Goal: Task Accomplishment & Management: Complete application form

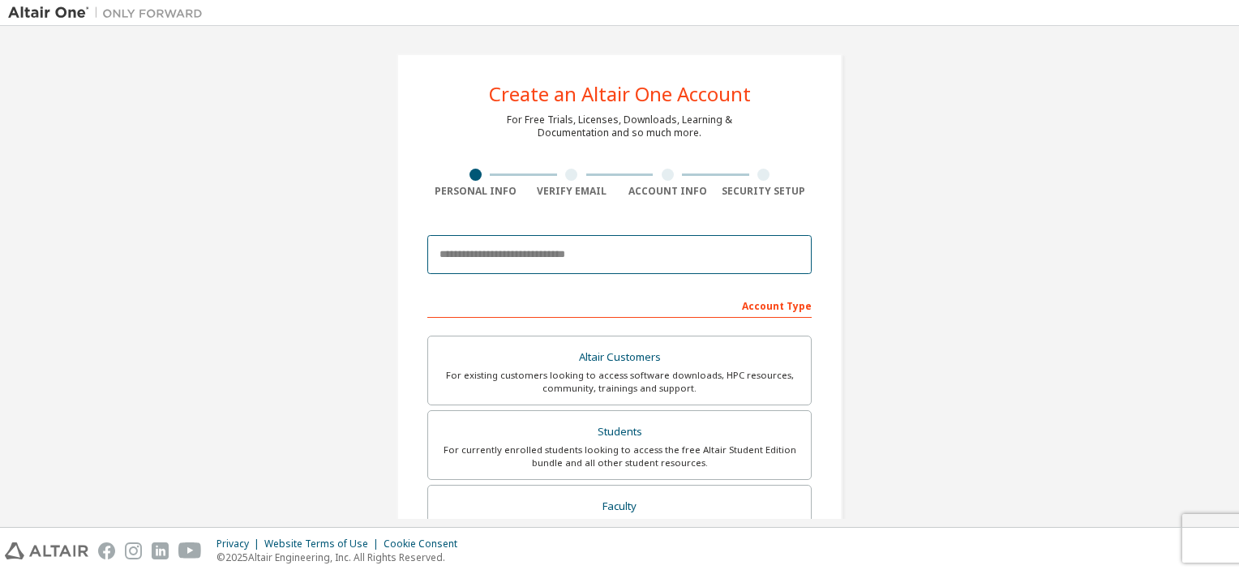
click at [629, 269] on input "email" at bounding box center [619, 254] width 384 height 39
type input "**********"
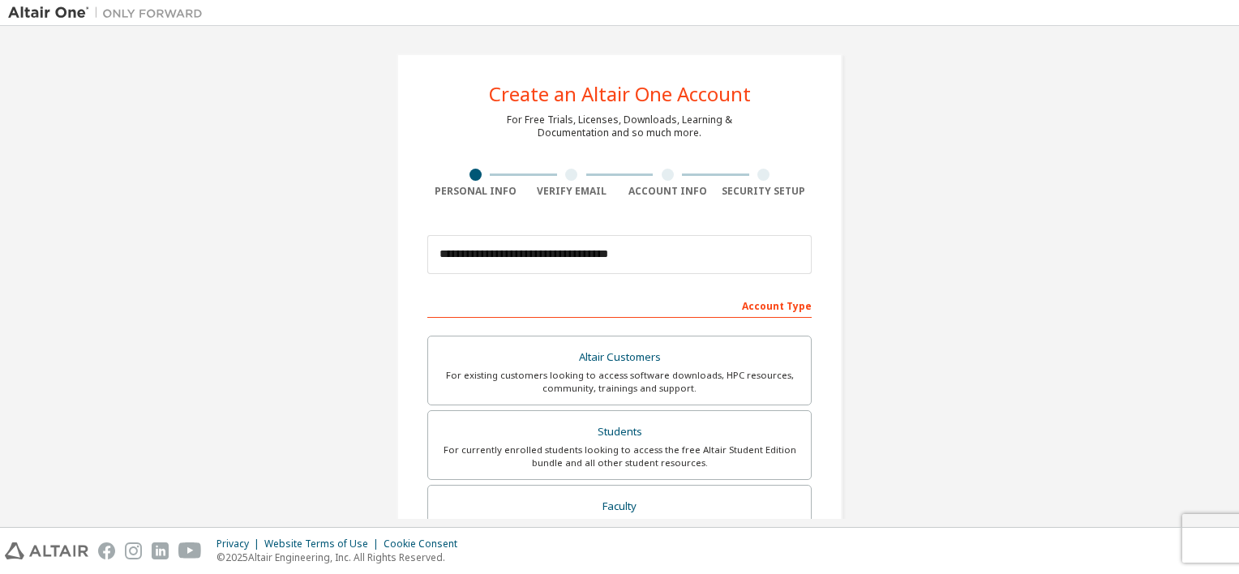
type input "**********"
type input "*"
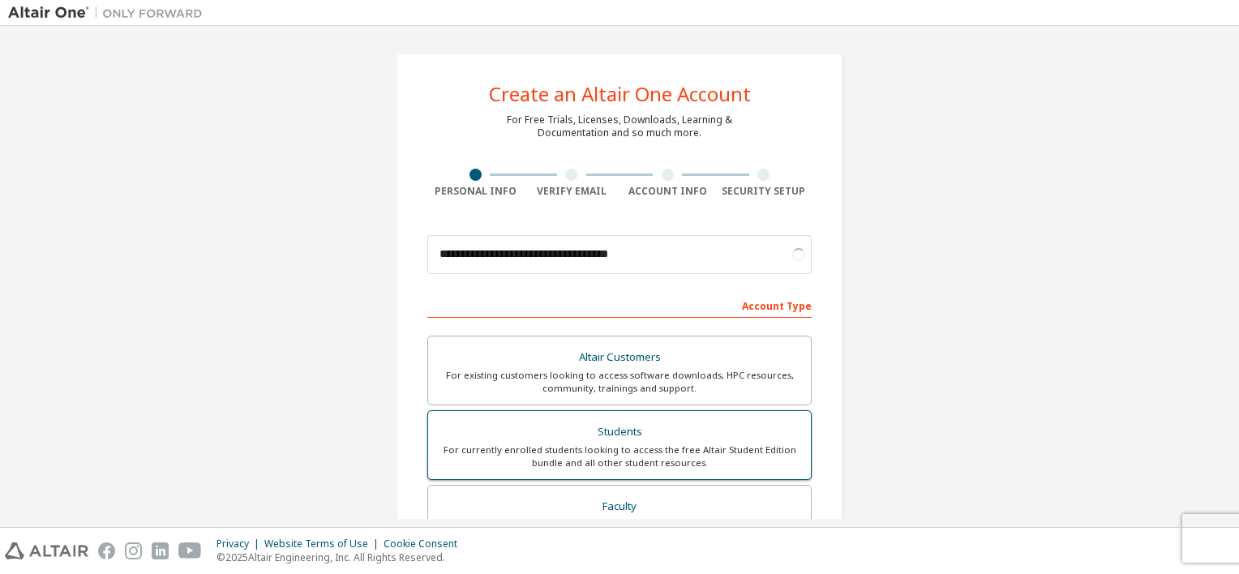
click at [671, 448] on div "For currently enrolled students looking to access the free Altair Student Editi…" at bounding box center [619, 457] width 363 height 26
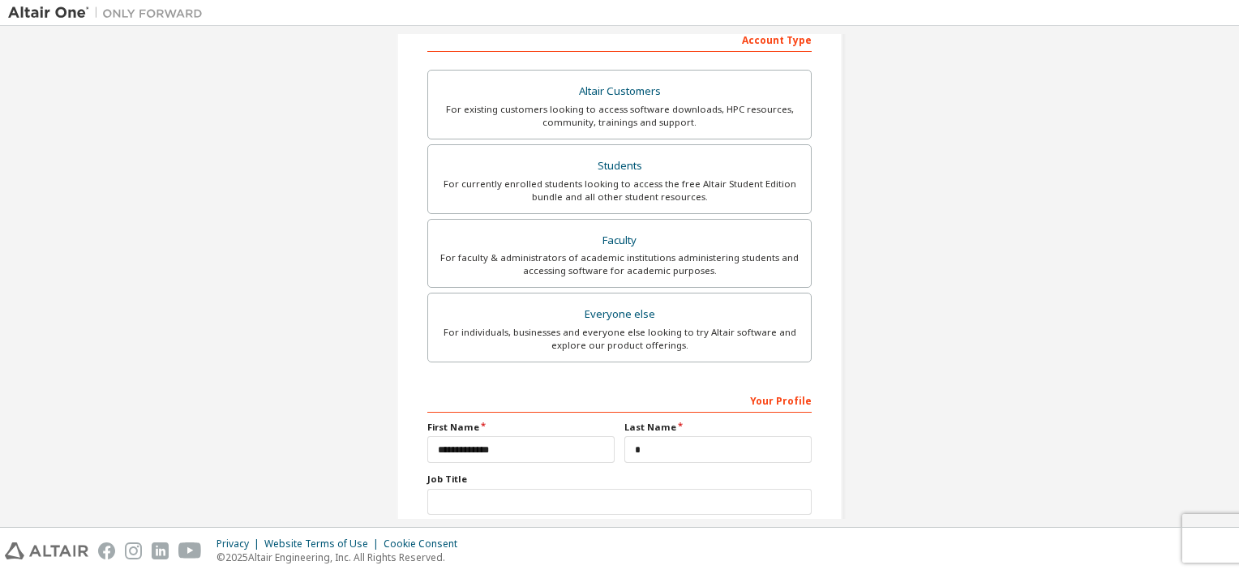
scroll to position [370, 0]
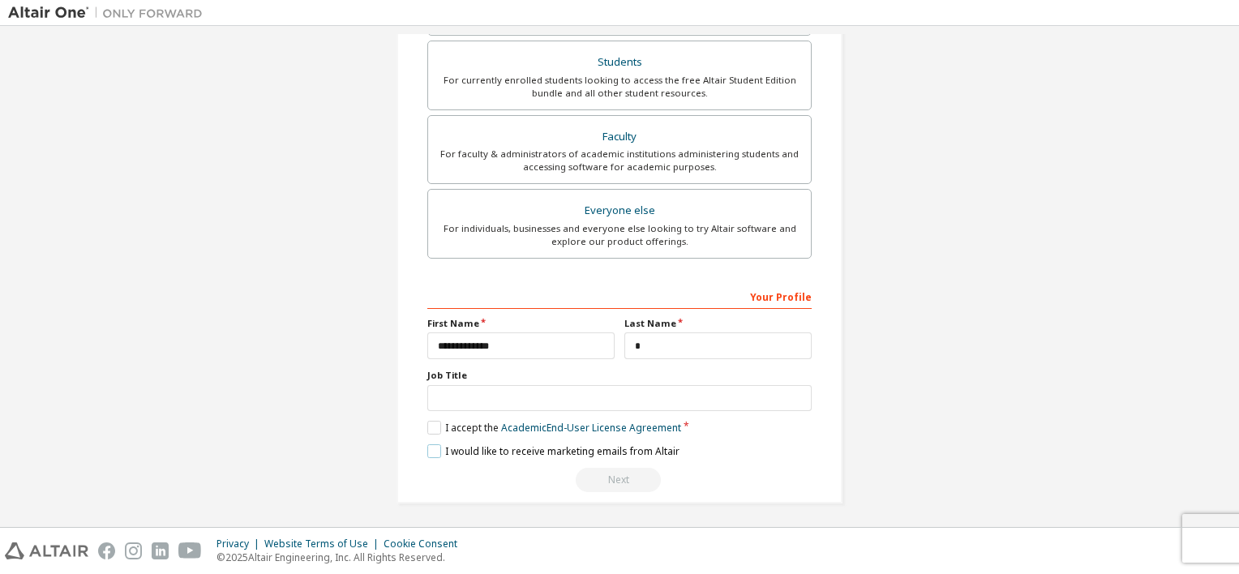
click at [436, 454] on label "I would like to receive marketing emails from Altair" at bounding box center [553, 451] width 252 height 14
click at [431, 424] on label "I accept the Academic End-User License Agreement" at bounding box center [554, 428] width 254 height 14
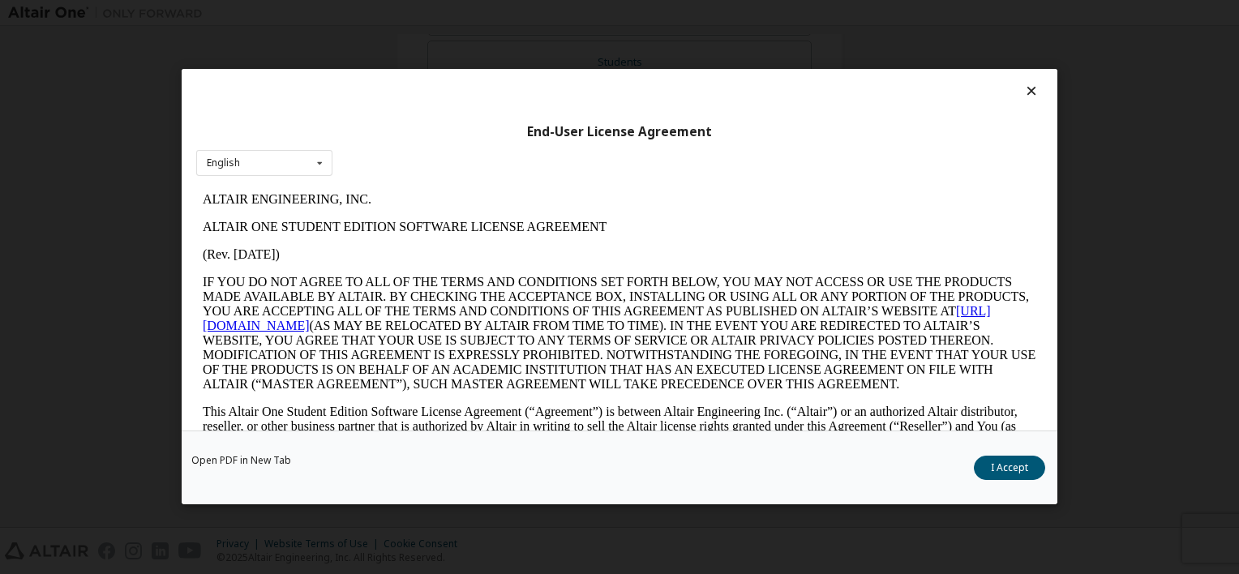
scroll to position [0, 0]
click at [1019, 460] on button "I Accept" at bounding box center [1009, 469] width 71 height 24
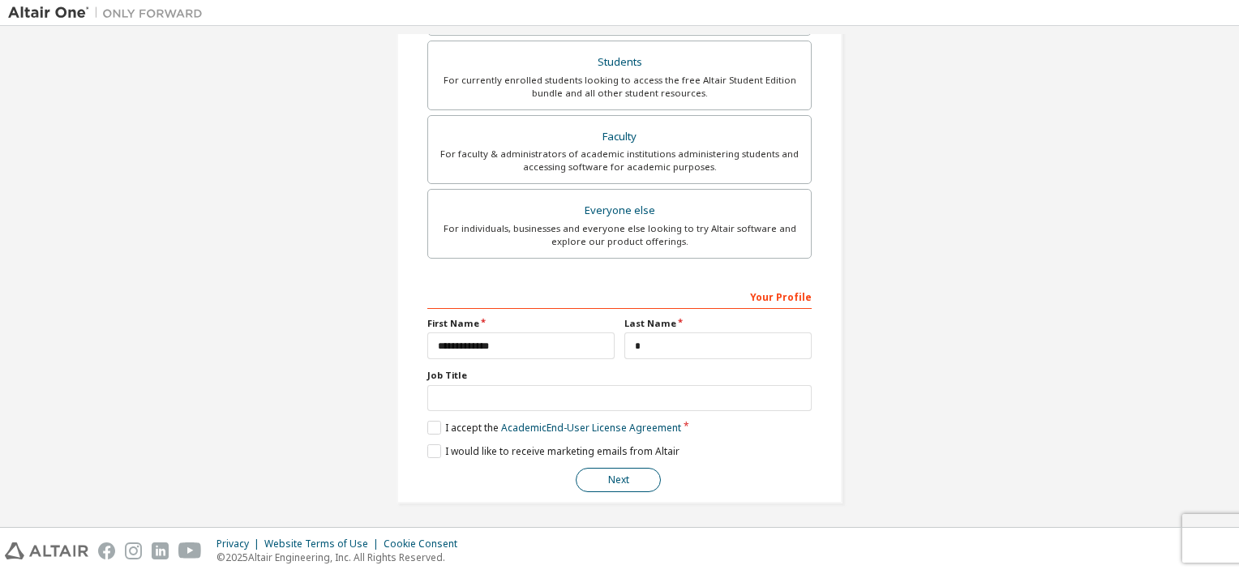
click at [616, 482] on button "Next" at bounding box center [618, 480] width 85 height 24
